Goal: Task Accomplishment & Management: Use online tool/utility

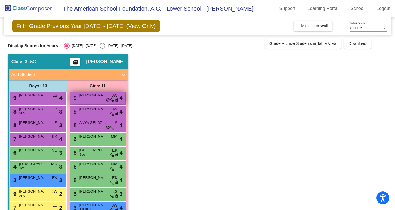
click at [88, 98] on span "[PERSON_NAME]" at bounding box center [93, 95] width 29 height 6
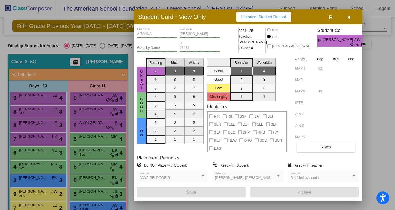
click at [100, 114] on div at bounding box center [197, 105] width 395 height 210
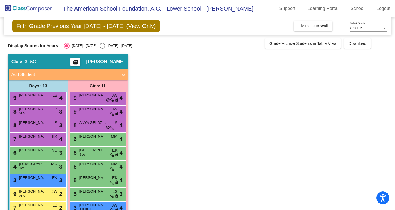
click at [100, 114] on div "9 CAMILA [PERSON_NAME] lock do_not_disturb_alt 4" at bounding box center [97, 112] width 55 height 12
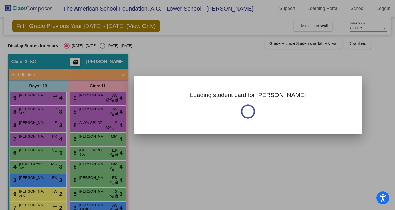
click at [149, 160] on div at bounding box center [197, 105] width 395 height 210
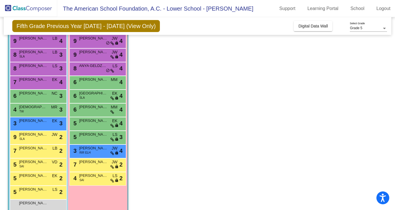
scroll to position [62, 0]
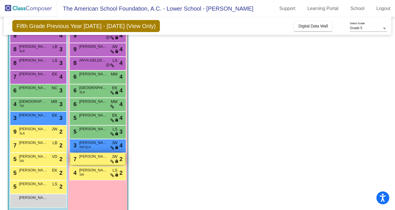
click at [102, 161] on div "7 [PERSON_NAME] JW lock do_not_disturb_alt 2" at bounding box center [97, 159] width 55 height 12
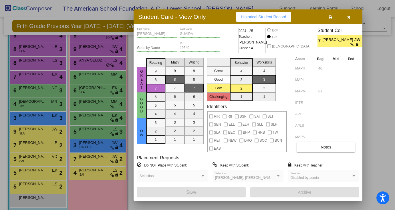
click at [348, 15] on icon "button" at bounding box center [348, 17] width 3 height 4
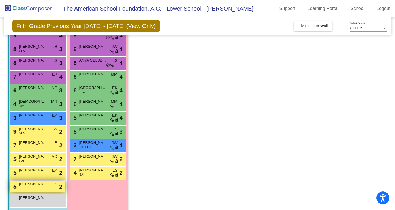
click at [43, 191] on div "5 [PERSON_NAME] DE LA [PERSON_NAME] lock do_not_disturb_alt 2" at bounding box center [37, 187] width 55 height 12
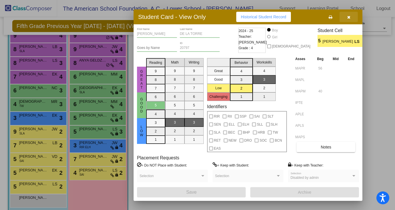
click at [348, 17] on icon "button" at bounding box center [348, 17] width 3 height 4
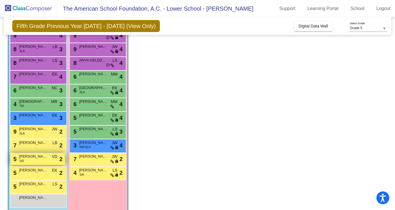
click at [33, 161] on div "5 [PERSON_NAME] SAI VD lock do_not_disturb_alt 2" at bounding box center [37, 159] width 55 height 12
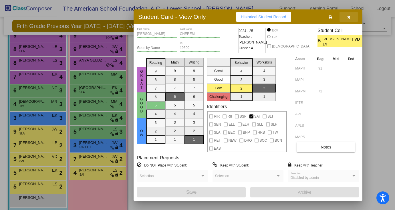
click at [350, 19] on button "button" at bounding box center [349, 17] width 18 height 10
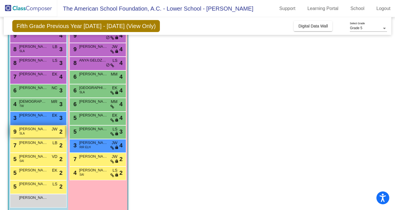
click at [34, 130] on span "[PERSON_NAME]" at bounding box center [33, 129] width 29 height 6
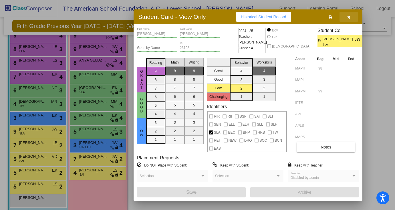
click at [348, 17] on icon "button" at bounding box center [348, 17] width 3 height 4
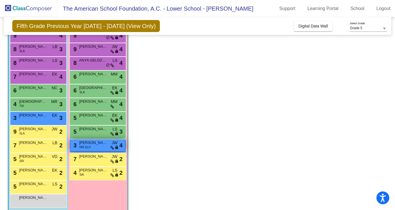
click at [102, 147] on div "3 [PERSON_NAME] RIR ELH JW lock do_not_disturb_alt 4" at bounding box center [97, 145] width 55 height 12
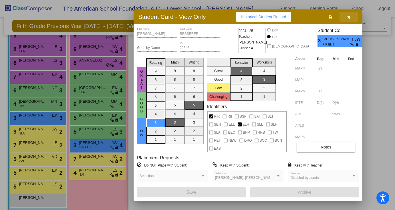
click at [347, 15] on button "button" at bounding box center [349, 17] width 18 height 10
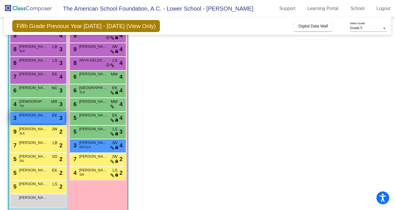
click at [32, 119] on div "3 [PERSON_NAME] EK lock do_not_disturb_alt 3" at bounding box center [37, 118] width 55 height 12
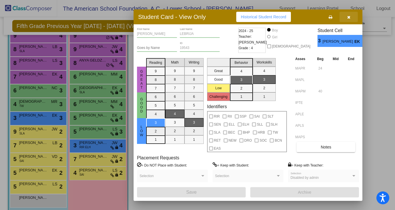
click at [350, 15] on icon "button" at bounding box center [348, 17] width 3 height 4
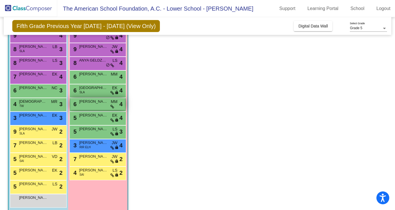
click at [96, 103] on span "[PERSON_NAME]" at bounding box center [93, 102] width 29 height 6
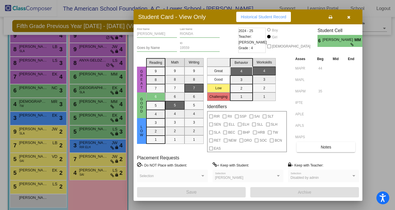
click at [348, 23] on div "Student Card - View Only Historical Student Record" at bounding box center [248, 16] width 229 height 15
click at [347, 17] on icon "button" at bounding box center [348, 17] width 3 height 4
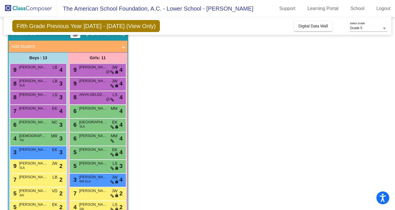
scroll to position [0, 0]
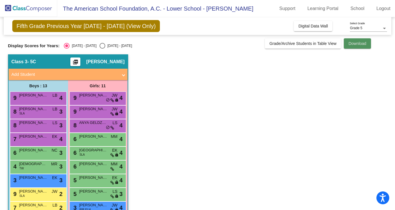
click at [360, 43] on span "Download" at bounding box center [358, 43] width 18 height 5
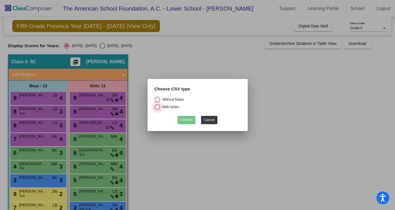
click at [158, 107] on div "Select an option" at bounding box center [158, 107] width 6 height 6
click at [157, 110] on input "With Notes" at bounding box center [157, 110] width 0 height 0
radio input "true"
click at [177, 121] on div "Confirm Cancel" at bounding box center [198, 118] width 86 height 11
click at [182, 121] on button "Confirm" at bounding box center [187, 120] width 18 height 8
